Goal: Information Seeking & Learning: Learn about a topic

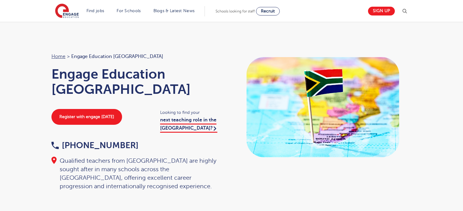
scroll to position [30, 0]
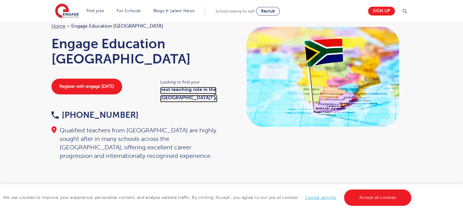
click at [165, 92] on link "next teaching role in the UK?" at bounding box center [188, 94] width 57 height 15
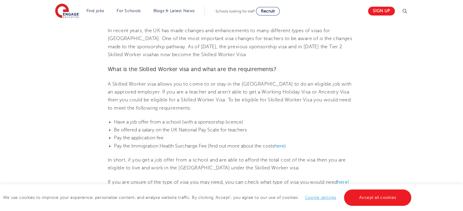
scroll to position [213, 0]
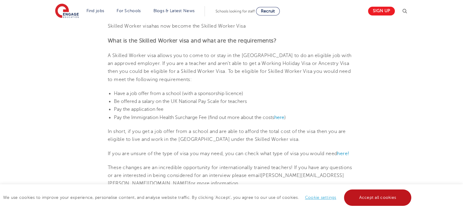
click at [376, 195] on link "Accept all cookies" at bounding box center [378, 198] width 68 height 16
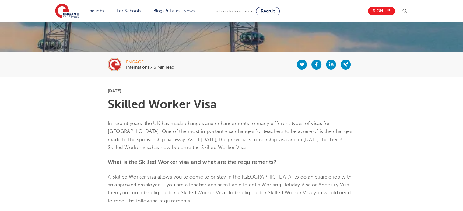
scroll to position [0, 0]
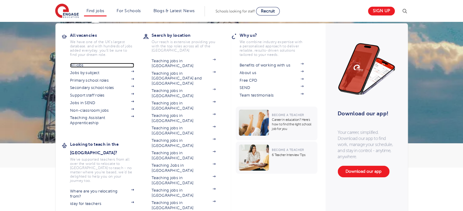
click at [84, 64] on link "All jobs" at bounding box center [102, 65] width 64 height 5
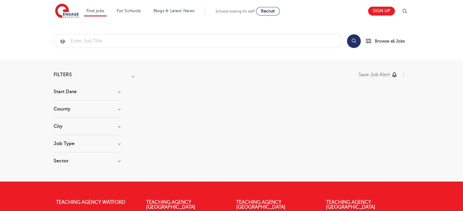
click at [102, 93] on h3 "Start Date" at bounding box center [87, 91] width 67 height 5
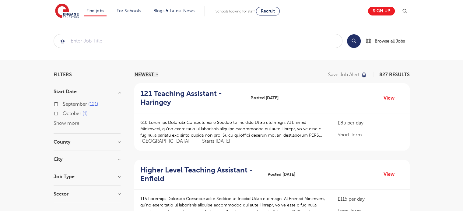
click at [63, 103] on label "September 121" at bounding box center [81, 104] width 36 height 8
click at [63, 103] on input "September 121" at bounding box center [65, 104] width 4 height 4
checkbox input "true"
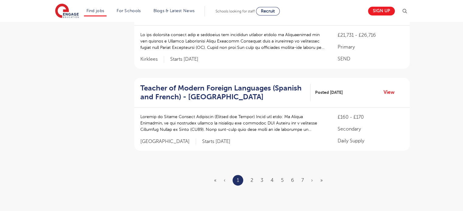
scroll to position [730, 0]
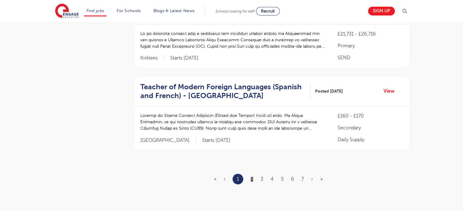
click at [251, 179] on link "2" at bounding box center [251, 179] width 3 height 5
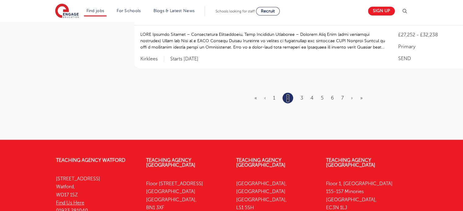
scroll to position [821, 0]
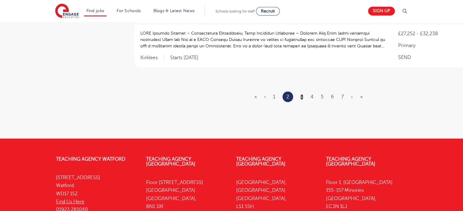
click at [302, 94] on link "3" at bounding box center [301, 96] width 3 height 5
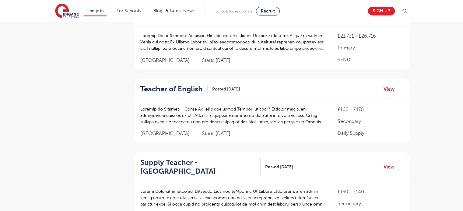
scroll to position [335, 0]
